Goal: Find specific page/section: Find specific page/section

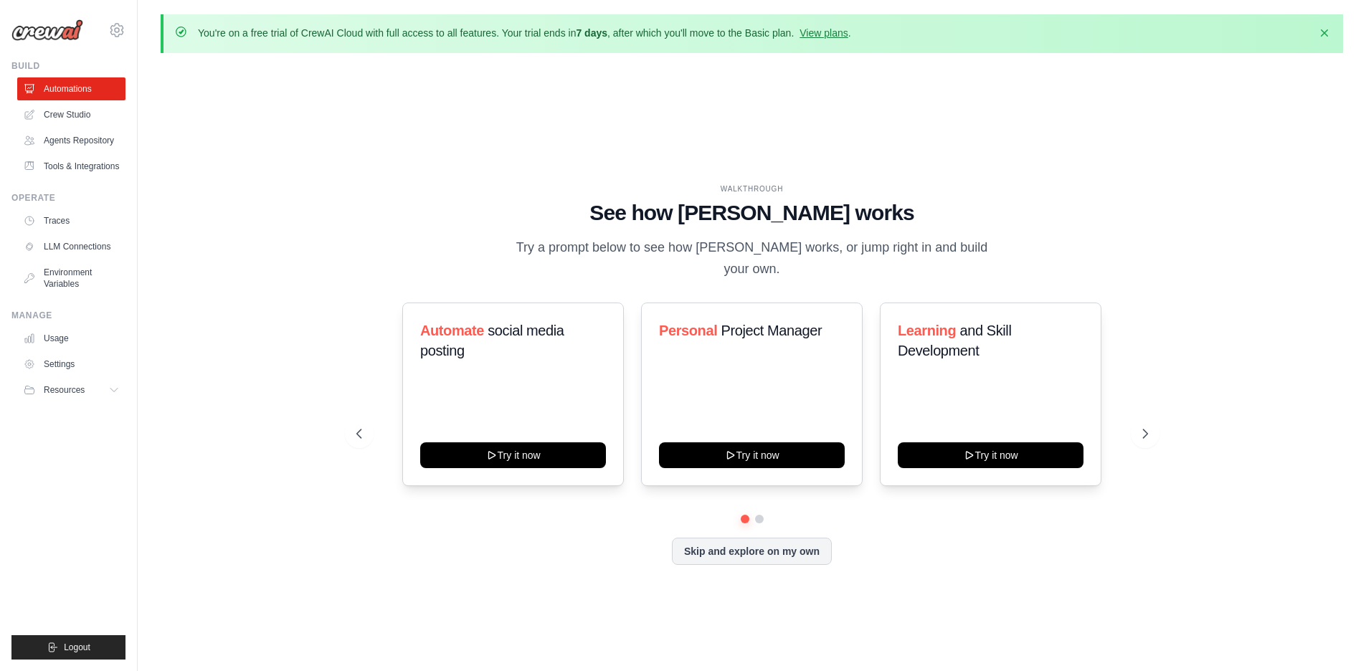
drag, startPoint x: 584, startPoint y: 582, endPoint x: 536, endPoint y: 565, distance: 51.7
click at [583, 581] on div "WALKTHROUGH See how [PERSON_NAME] works Try a prompt below to see how [PERSON_N…" at bounding box center [752, 386] width 1182 height 642
click at [487, 374] on div "Automate social media posting Try it now" at bounding box center [513, 395] width 222 height 184
click at [80, 115] on link "Crew Studio" at bounding box center [73, 114] width 108 height 23
